Goal: Task Accomplishment & Management: Use online tool/utility

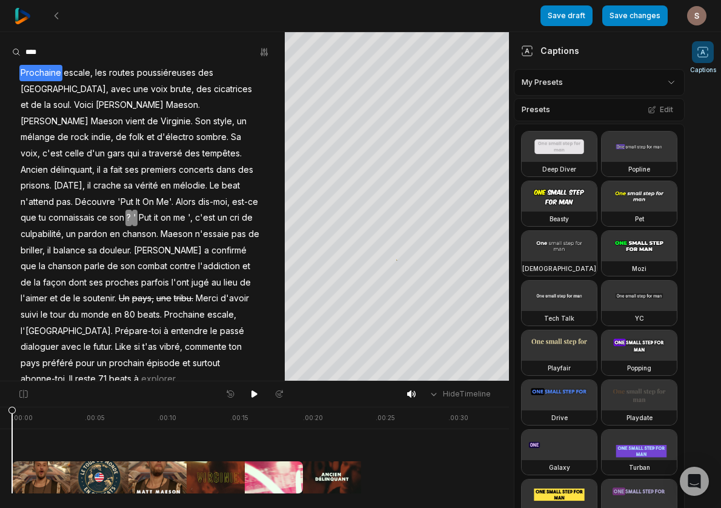
click at [415, 422] on div at bounding box center [663, 450] width 1303 height 87
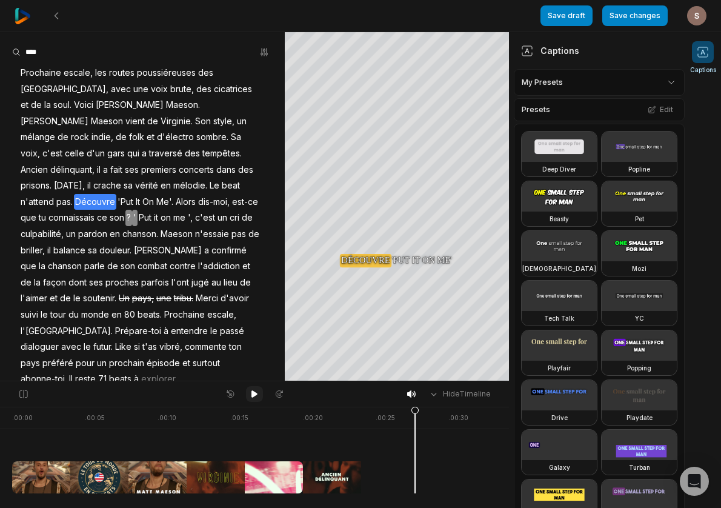
click at [255, 394] on icon at bounding box center [255, 393] width 6 height 7
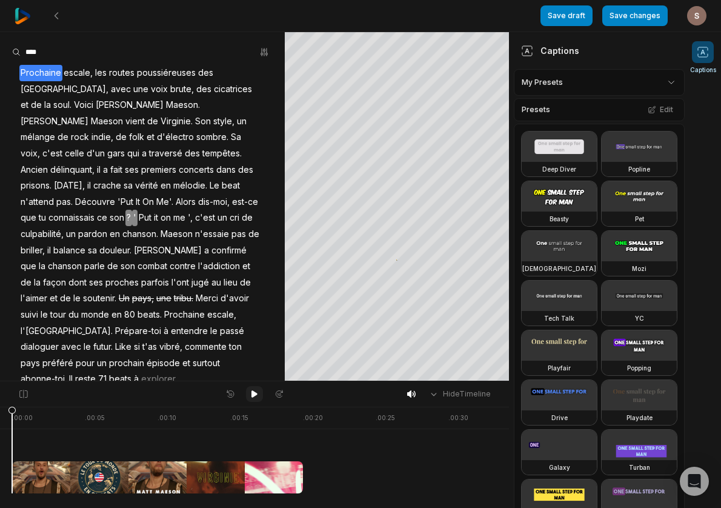
click at [253, 396] on icon at bounding box center [255, 393] width 6 height 7
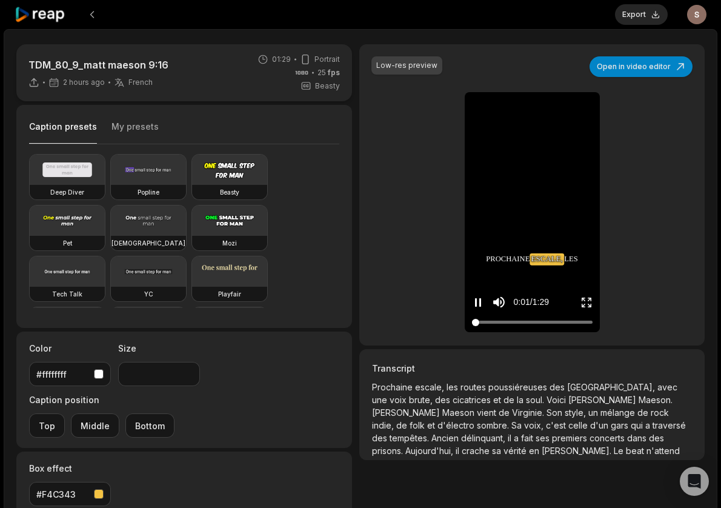
click at [552, 322] on div at bounding box center [532, 322] width 121 height 8
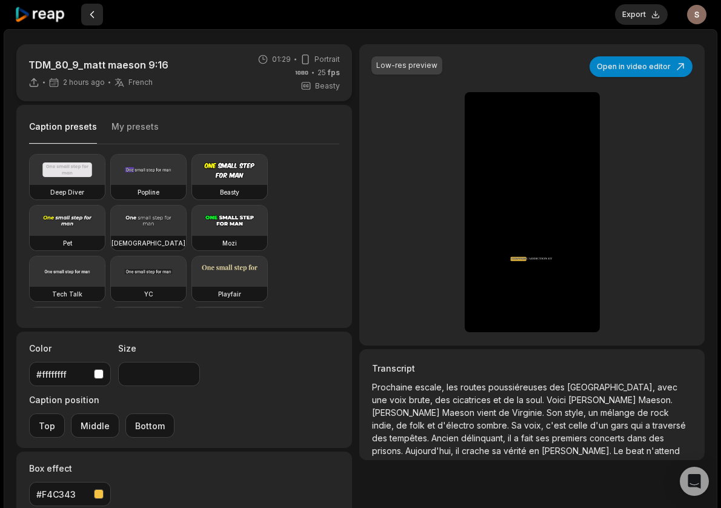
click at [93, 18] on button at bounding box center [92, 15] width 22 height 22
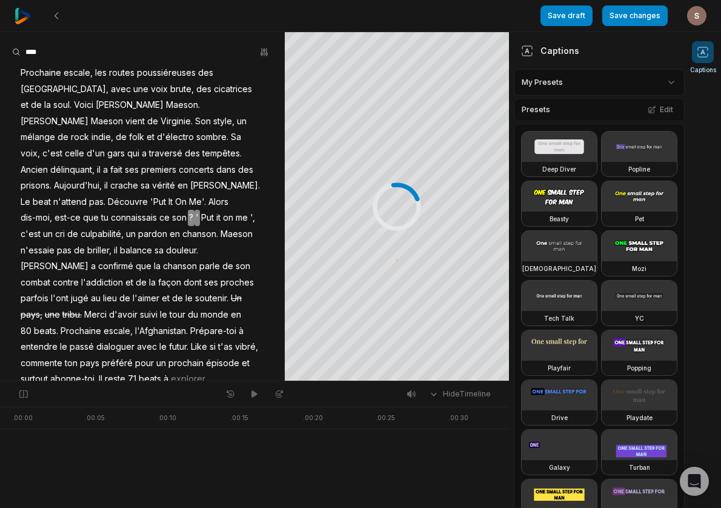
click at [24, 15] on img at bounding box center [23, 16] width 16 height 16
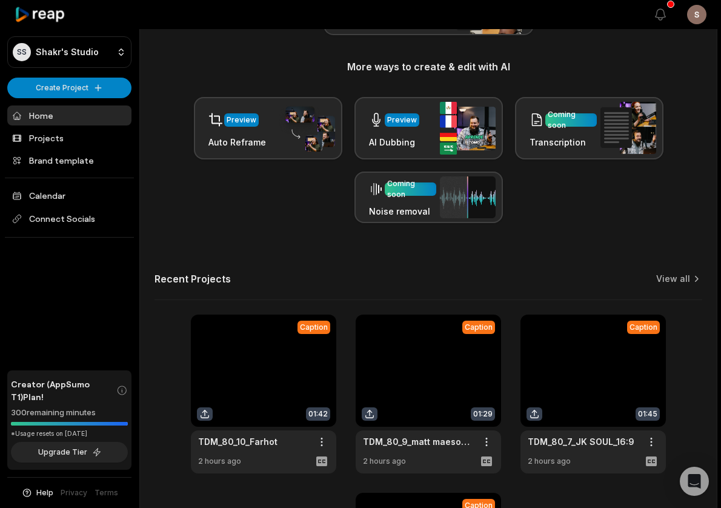
scroll to position [221, 0]
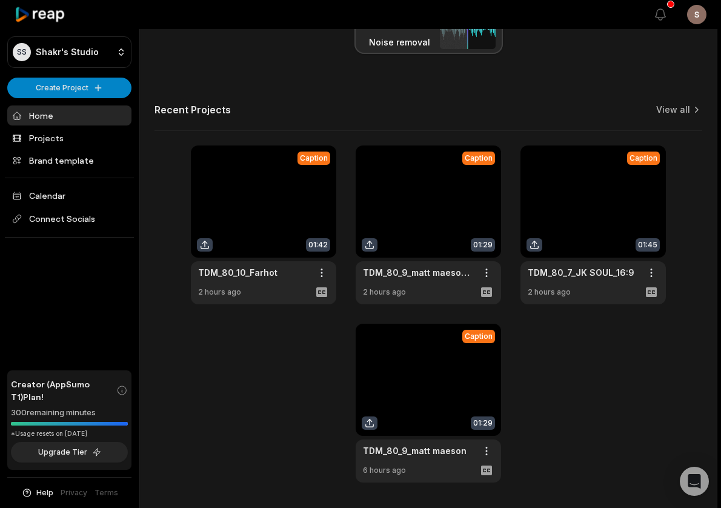
scroll to position [383, 0]
click at [580, 222] on link at bounding box center [593, 224] width 145 height 159
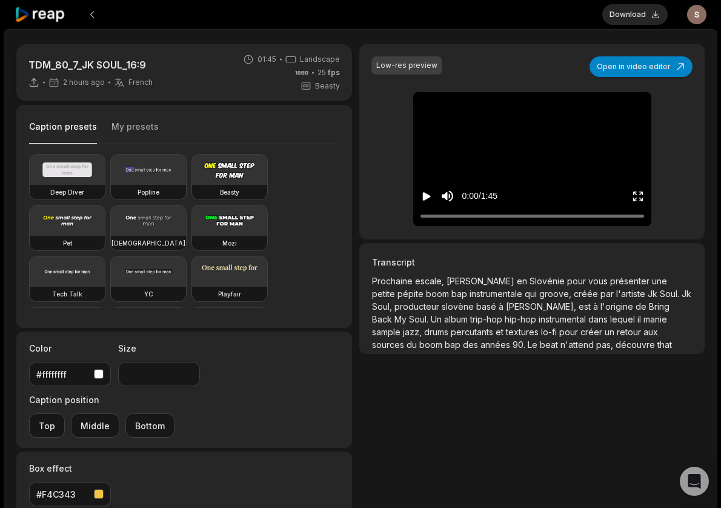
click at [426, 199] on icon "Play video" at bounding box center [427, 196] width 12 height 12
click at [506, 215] on div at bounding box center [533, 216] width 224 height 8
click at [520, 215] on div at bounding box center [533, 216] width 224 height 8
click at [535, 215] on div at bounding box center [533, 216] width 224 height 8
click at [635, 18] on button "Download" at bounding box center [635, 14] width 65 height 21
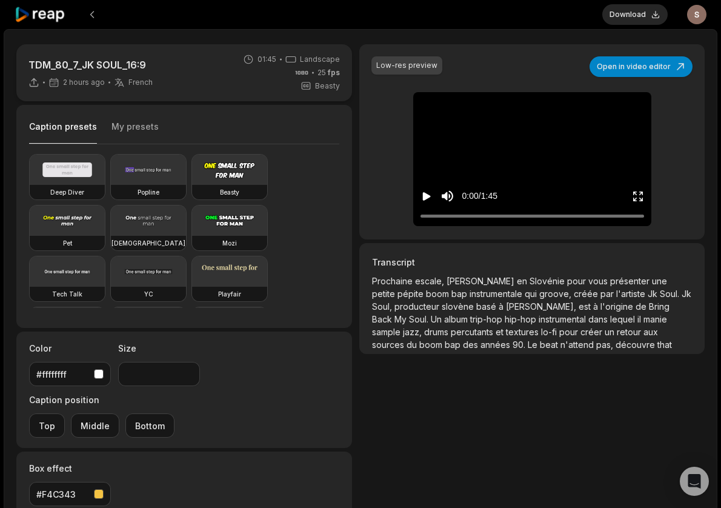
click at [41, 10] on icon at bounding box center [41, 15] width 52 height 16
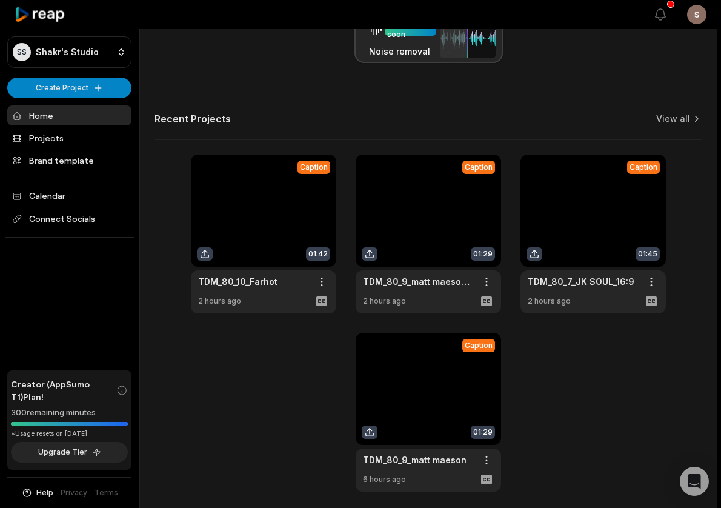
scroll to position [372, 0]
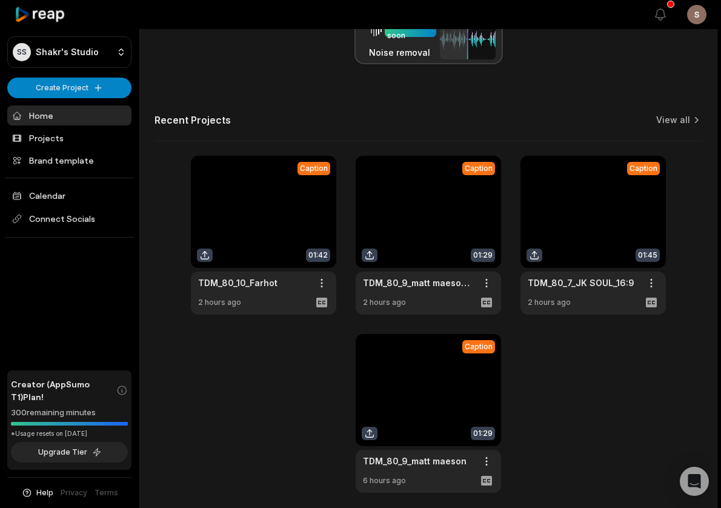
click at [430, 242] on link at bounding box center [428, 235] width 145 height 159
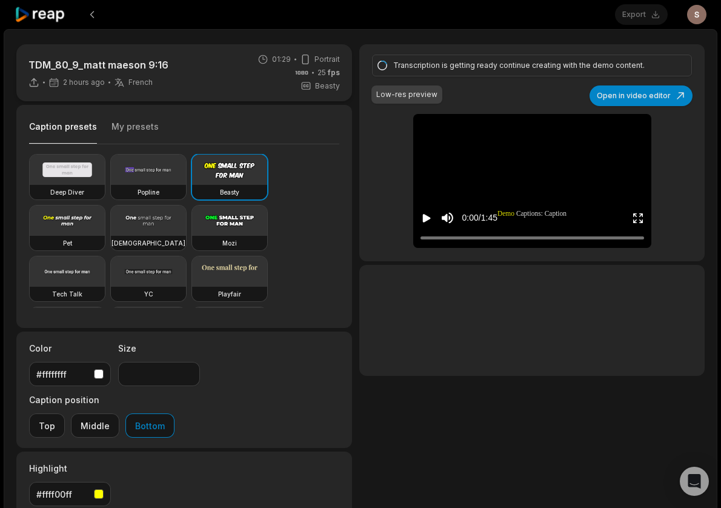
type input "**"
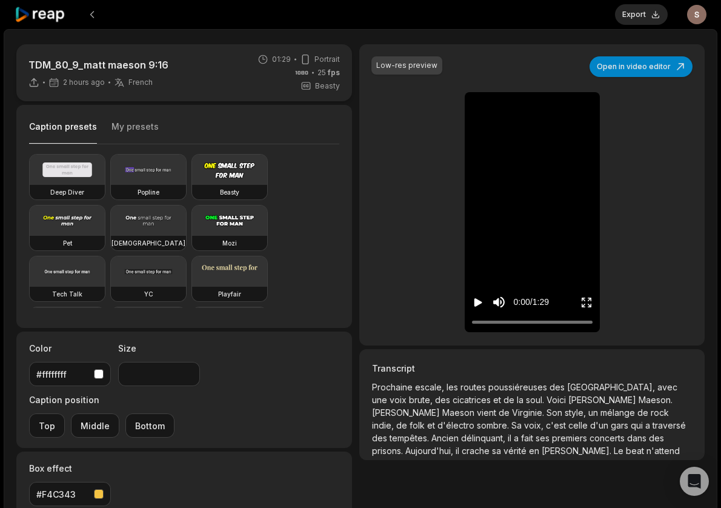
click at [479, 302] on icon "Play video" at bounding box center [478, 302] width 8 height 8
click at [493, 322] on div at bounding box center [532, 322] width 121 height 8
click at [518, 322] on div at bounding box center [532, 322] width 121 height 8
click at [543, 320] on div at bounding box center [532, 322] width 121 height 8
click at [48, 12] on icon at bounding box center [41, 15] width 52 height 16
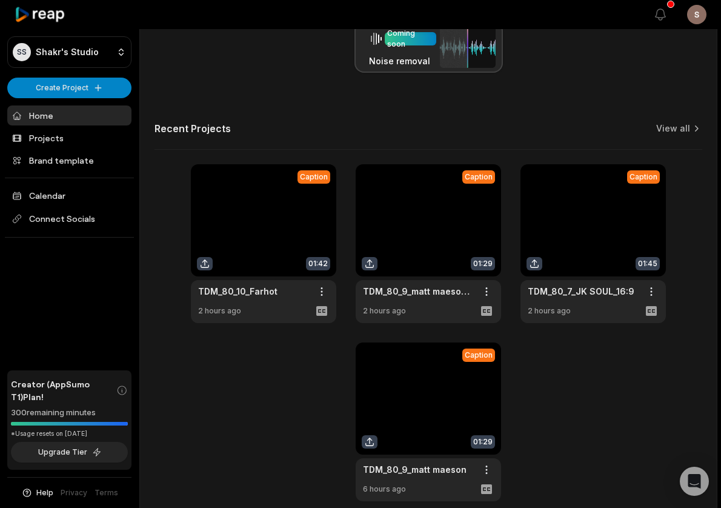
scroll to position [420, 0]
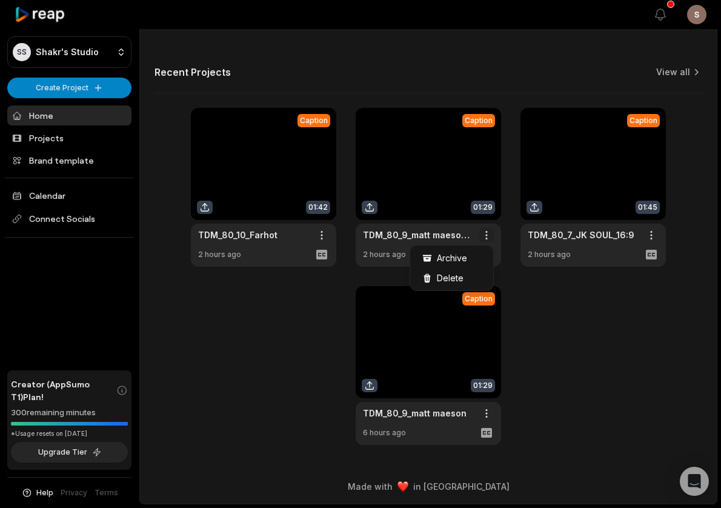
click at [453, 277] on span "Delete" at bounding box center [450, 278] width 27 height 13
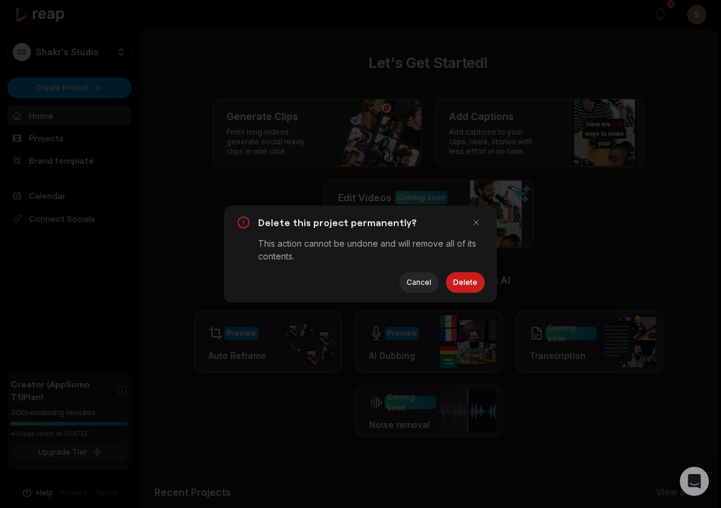
scroll to position [0, 0]
click at [461, 281] on button "Delete" at bounding box center [465, 282] width 39 height 21
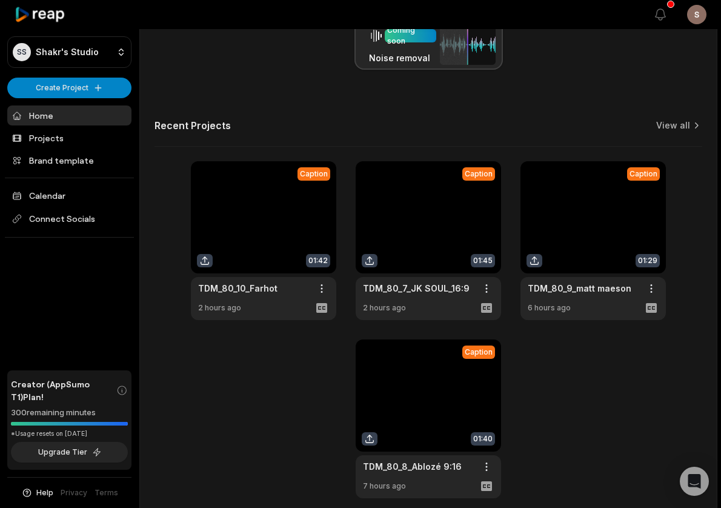
scroll to position [420, 0]
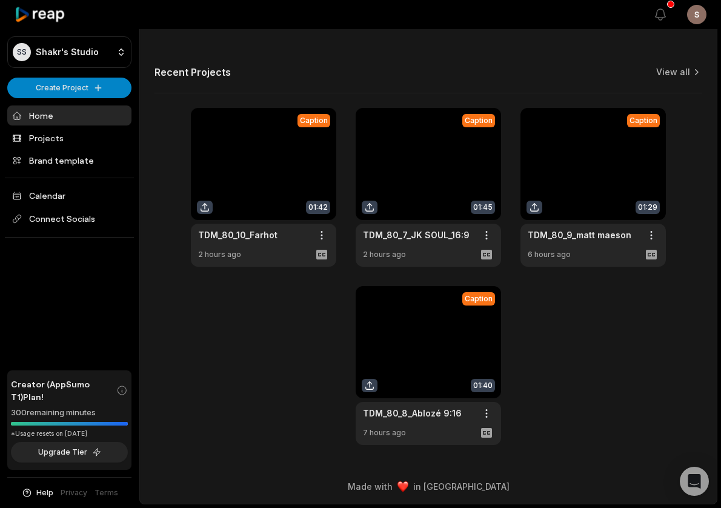
click at [293, 177] on link at bounding box center [263, 187] width 145 height 159
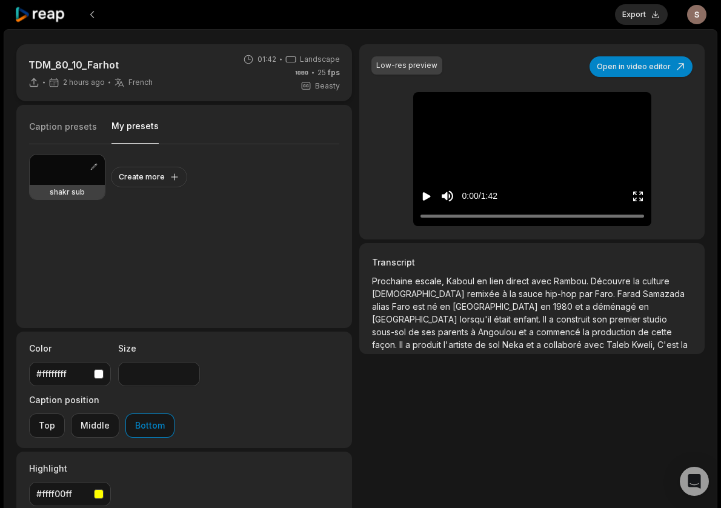
click at [121, 125] on button "My presets" at bounding box center [135, 132] width 47 height 24
click at [75, 172] on div at bounding box center [67, 170] width 75 height 30
type input "**"
click at [423, 194] on icon "Play video" at bounding box center [426, 196] width 8 height 8
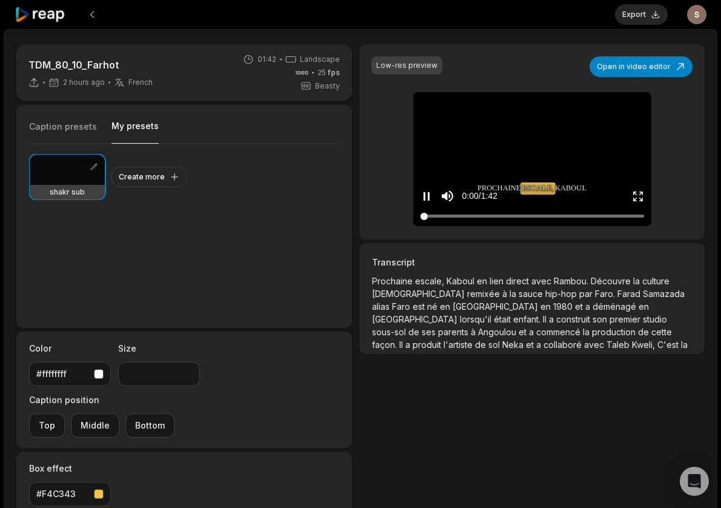
click at [484, 214] on div at bounding box center [533, 216] width 224 height 8
click at [537, 213] on div at bounding box center [533, 216] width 224 height 8
click at [576, 213] on div at bounding box center [533, 216] width 224 height 8
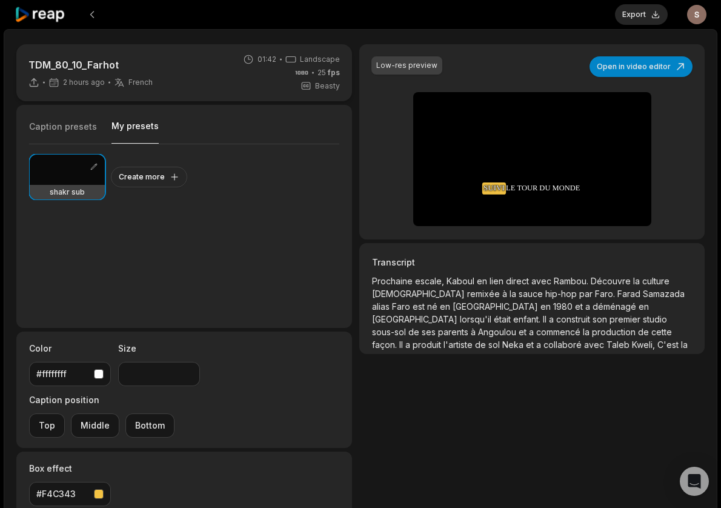
click at [49, 16] on icon at bounding box center [41, 15] width 52 height 16
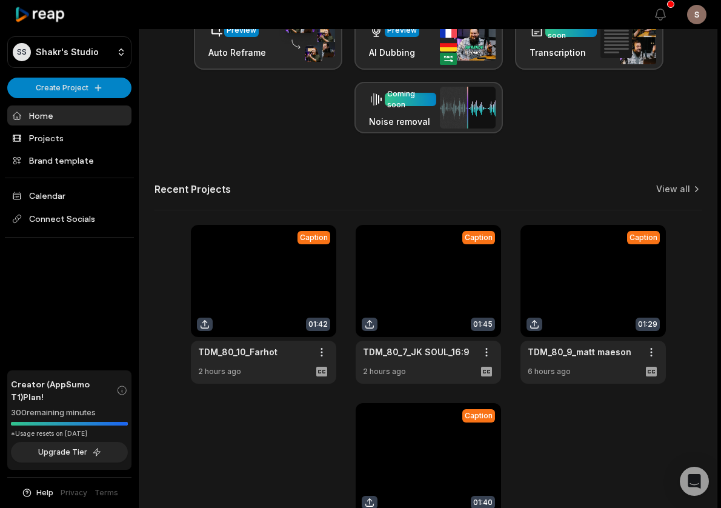
scroll to position [373, 0]
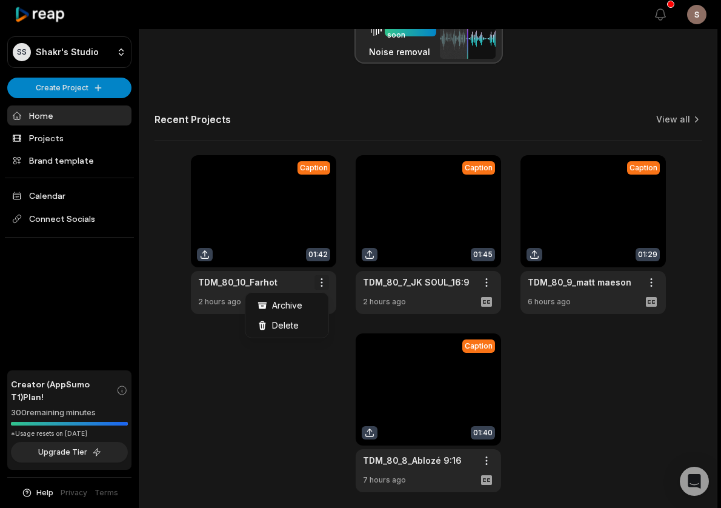
click at [292, 325] on span "Delete" at bounding box center [285, 325] width 27 height 13
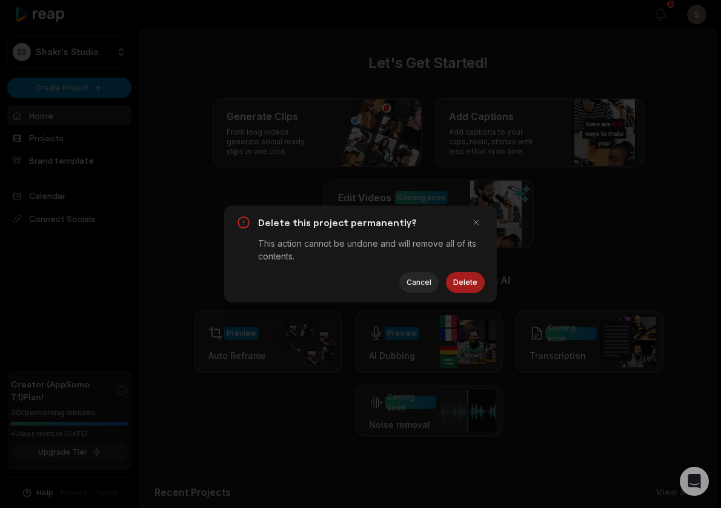
click at [464, 281] on button "Delete" at bounding box center [465, 282] width 39 height 21
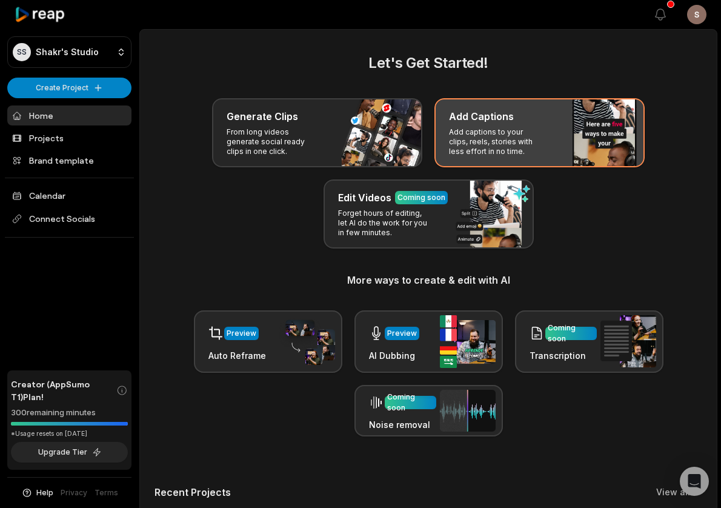
click at [471, 144] on p "Add captions to your clips, reels, stories with less effort in no time." at bounding box center [496, 141] width 94 height 29
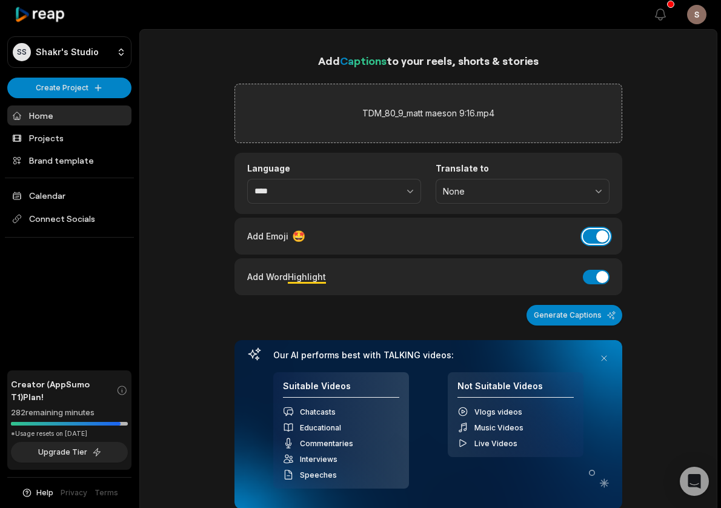
click at [601, 231] on button "Add Emoji" at bounding box center [596, 236] width 27 height 15
click at [600, 275] on button "Add Word Highlight" at bounding box center [596, 277] width 27 height 15
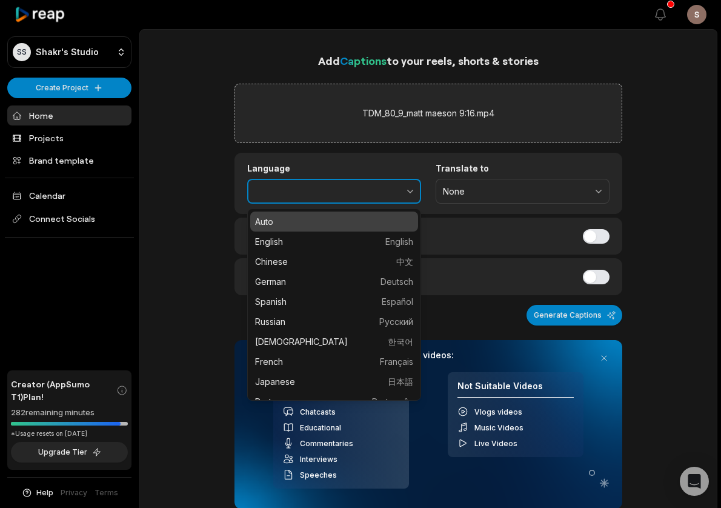
click at [364, 184] on button "button" at bounding box center [384, 191] width 75 height 25
type input "******"
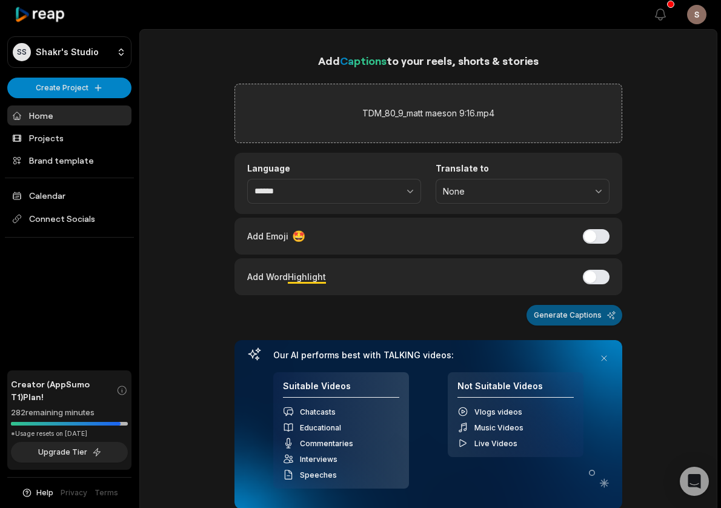
click at [585, 314] on button "Generate Captions" at bounding box center [575, 315] width 96 height 21
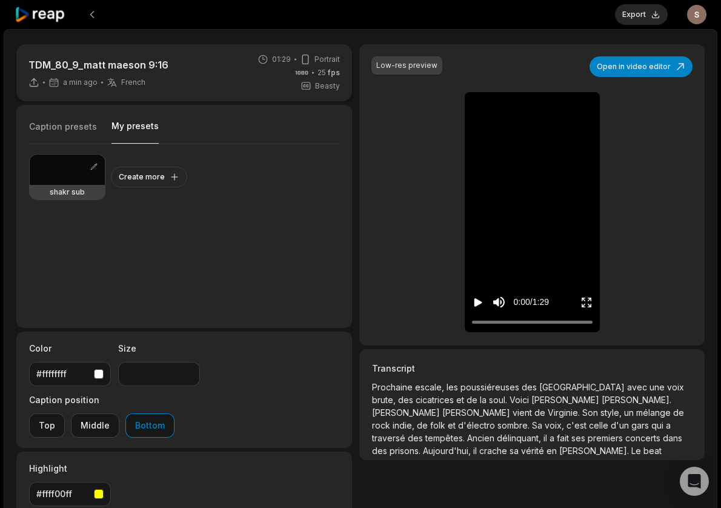
click at [132, 130] on button "My presets" at bounding box center [135, 132] width 47 height 24
click at [65, 173] on div at bounding box center [67, 170] width 75 height 30
type input "**"
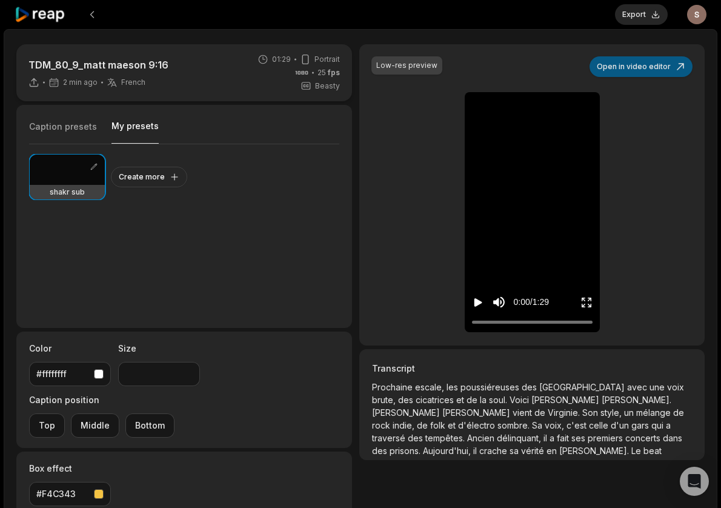
click at [630, 72] on button "Open in video editor" at bounding box center [641, 66] width 103 height 21
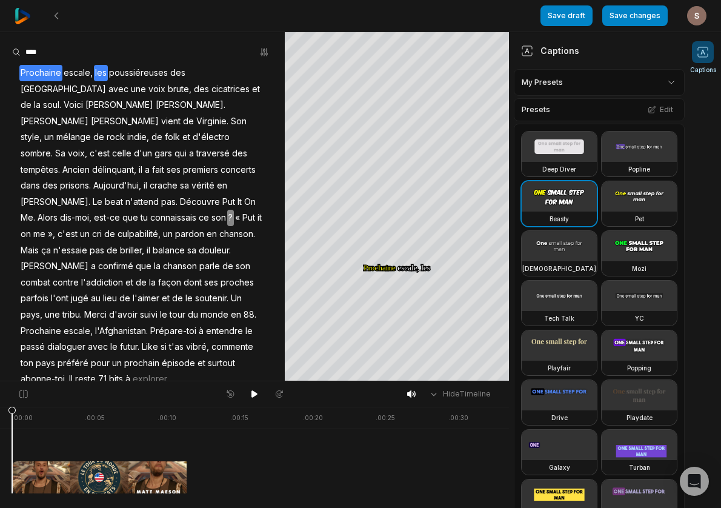
click at [110, 73] on span "poussiéreuses" at bounding box center [138, 73] width 61 height 16
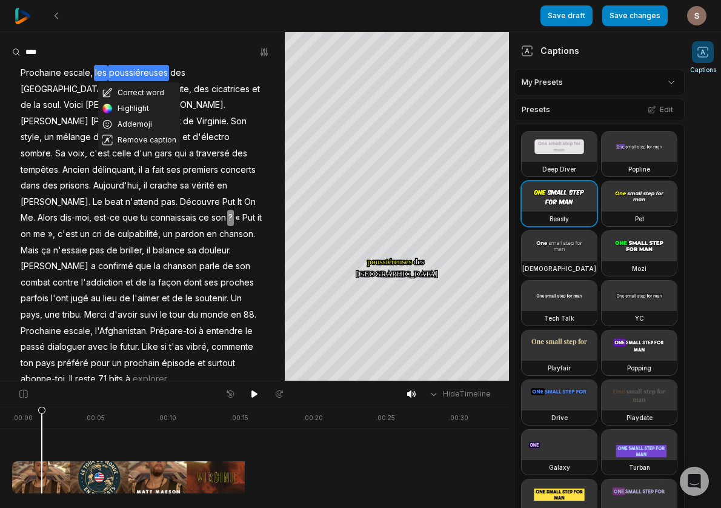
click at [125, 74] on span "poussiéreuses" at bounding box center [138, 73] width 61 height 16
click at [122, 90] on button "Correct word" at bounding box center [139, 93] width 82 height 16
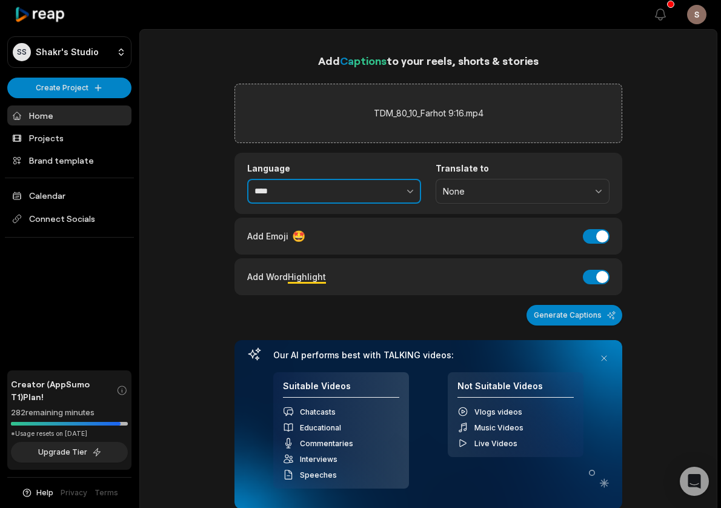
click at [379, 197] on button "button" at bounding box center [384, 191] width 75 height 25
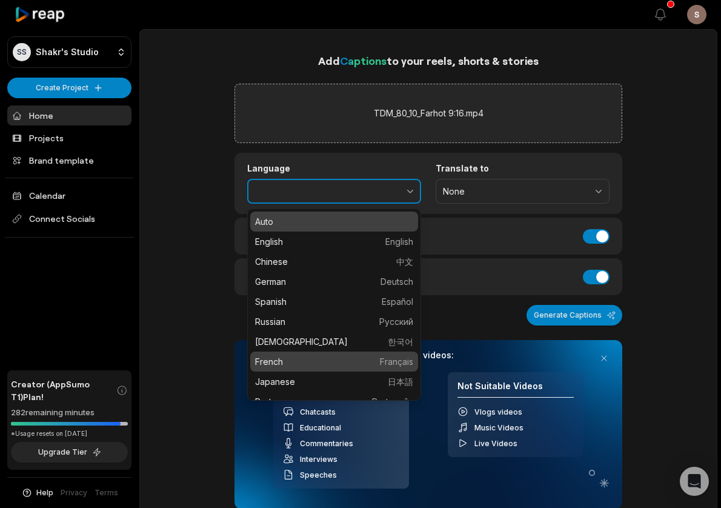
type input "******"
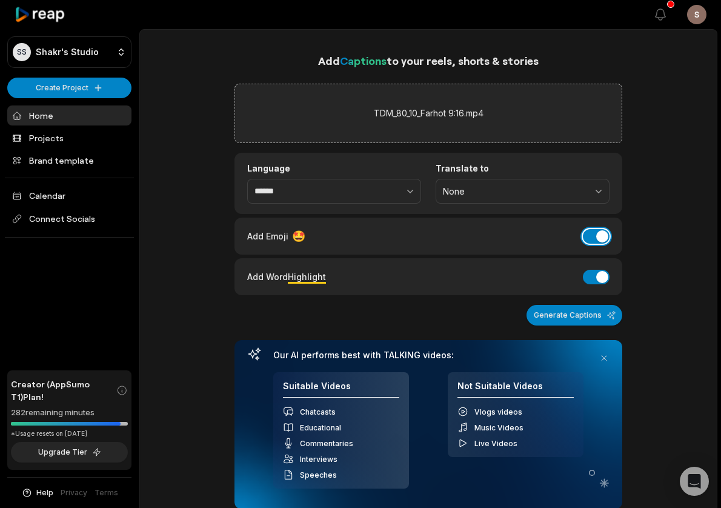
click at [601, 238] on button "Add Emoji" at bounding box center [596, 236] width 27 height 15
click at [599, 275] on button "Add Word Highlight" at bounding box center [596, 277] width 27 height 15
click at [574, 318] on button "Generate Captions" at bounding box center [575, 315] width 96 height 21
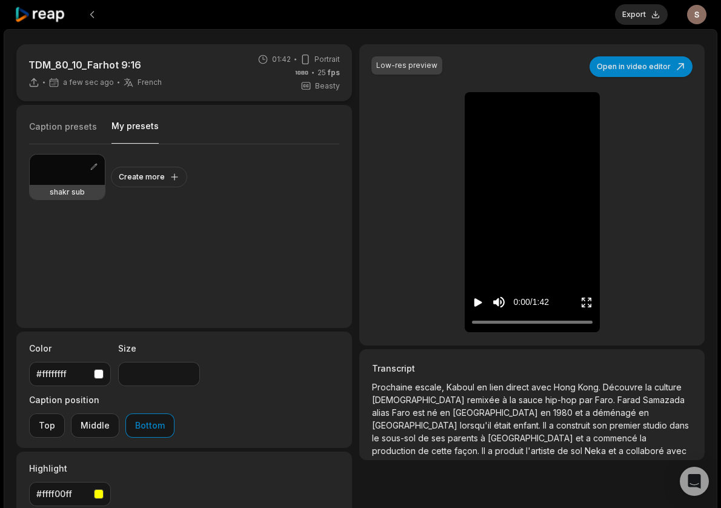
click at [131, 128] on button "My presets" at bounding box center [135, 132] width 47 height 24
click at [65, 178] on div at bounding box center [67, 170] width 75 height 30
type input "**"
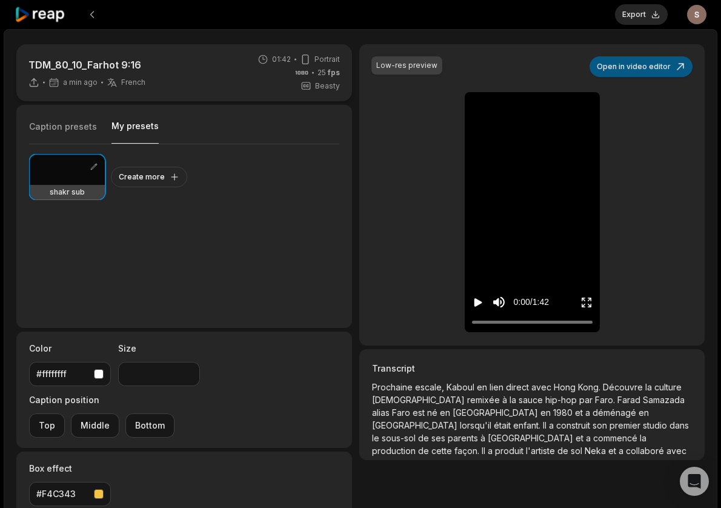
click at [633, 72] on button "Open in video editor" at bounding box center [641, 66] width 103 height 21
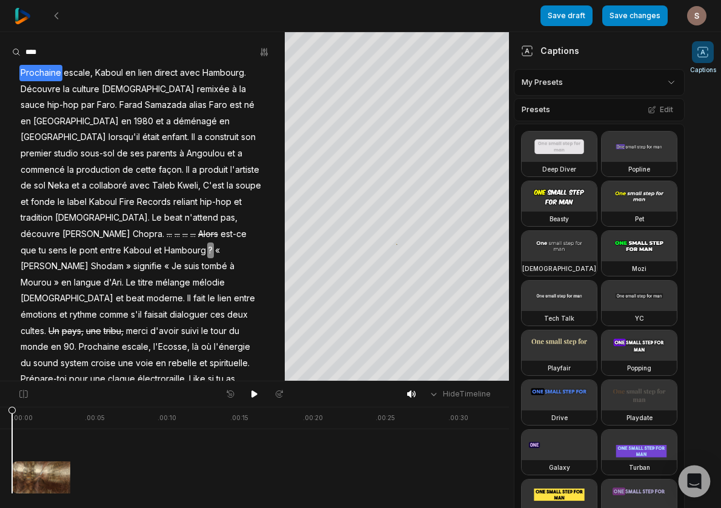
click at [693, 481] on icon "Open Intercom Messenger" at bounding box center [694, 481] width 14 height 16
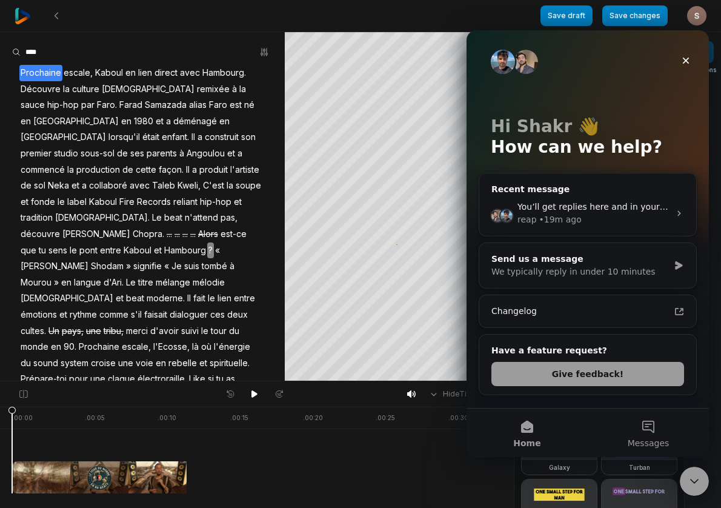
click at [651, 426] on button "Messages" at bounding box center [648, 433] width 121 height 48
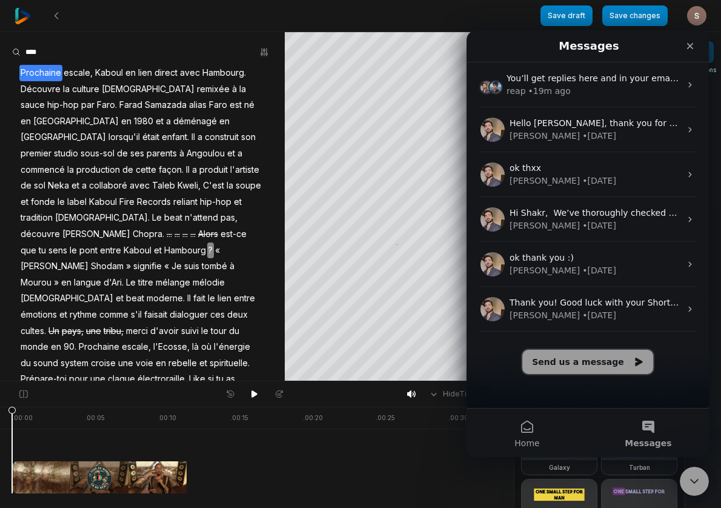
click at [595, 362] on button "Send us a message" at bounding box center [588, 362] width 131 height 24
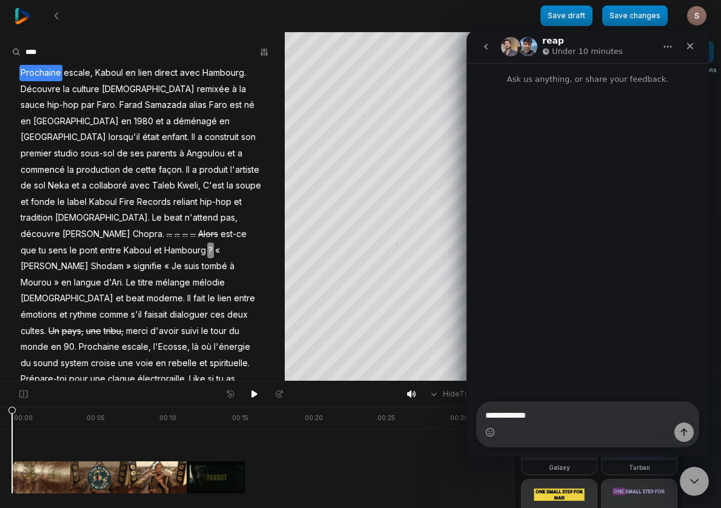
drag, startPoint x: 541, startPoint y: 413, endPoint x: 479, endPoint y: 416, distance: 61.3
click at [479, 416] on textarea "**********" at bounding box center [588, 412] width 222 height 21
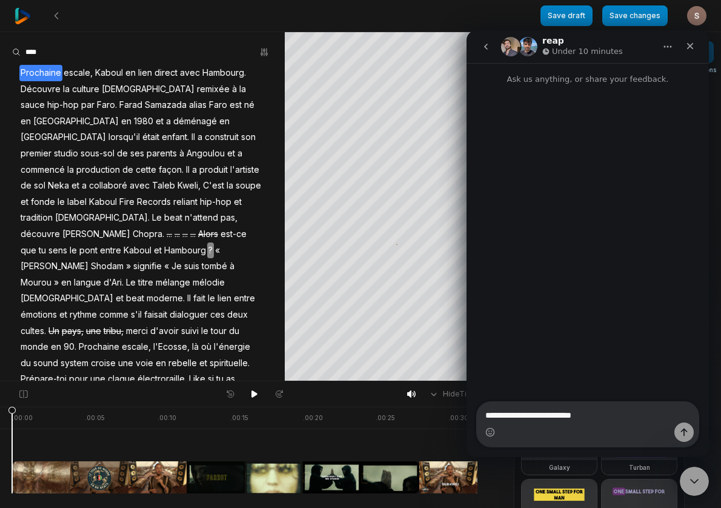
type textarea "**********"
